Goal: Information Seeking & Learning: Learn about a topic

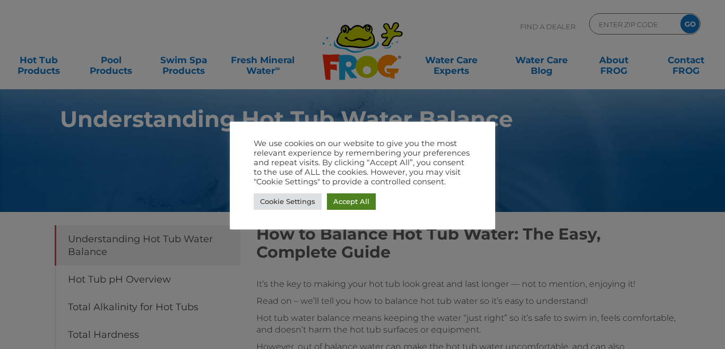
click at [362, 203] on link "Accept All" at bounding box center [351, 201] width 49 height 16
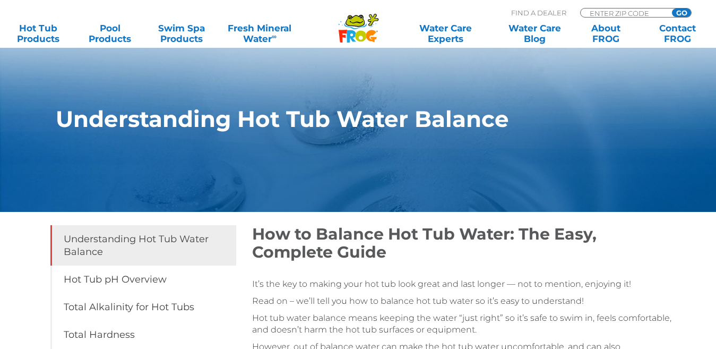
scroll to position [1399, 0]
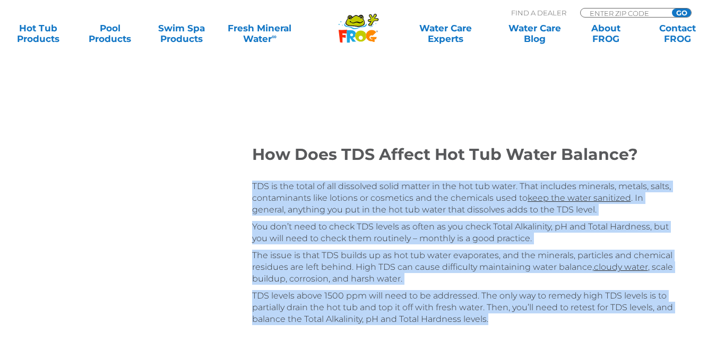
drag, startPoint x: 252, startPoint y: 162, endPoint x: 604, endPoint y: 295, distance: 375.8
click at [604, 295] on div "TDS is the total of all dissolved solid matter in the hot tub water. That inclu…" at bounding box center [464, 253] width 425 height 144
copy div "TDS is the total of all dissolved solid matter in the hot tub water. That inclu…"
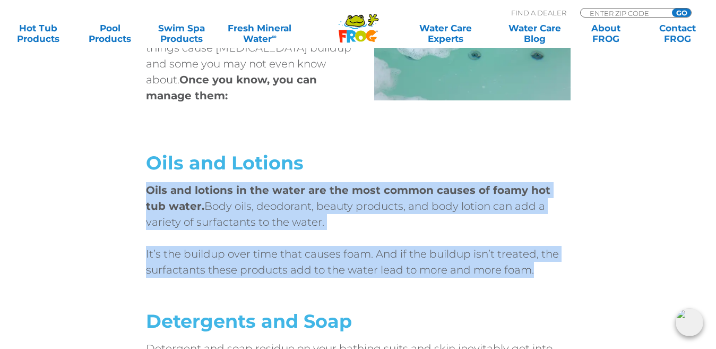
drag, startPoint x: 144, startPoint y: 171, endPoint x: 535, endPoint y: 244, distance: 397.7
copy div "Oils and lotions in the water are the most common causes of foamy hot tub water…"
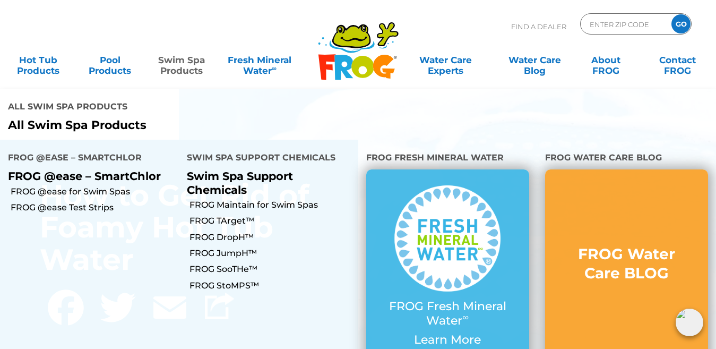
click at [181, 62] on link "Swim Spa Products" at bounding box center [181, 59] width 56 height 21
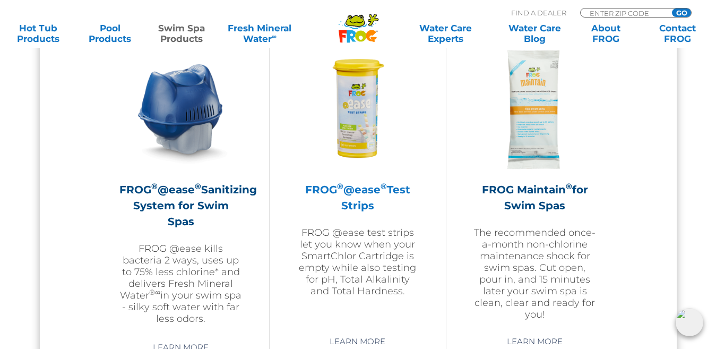
scroll to position [977, 0]
